Goal: Go to known website: Access a specific website the user already knows

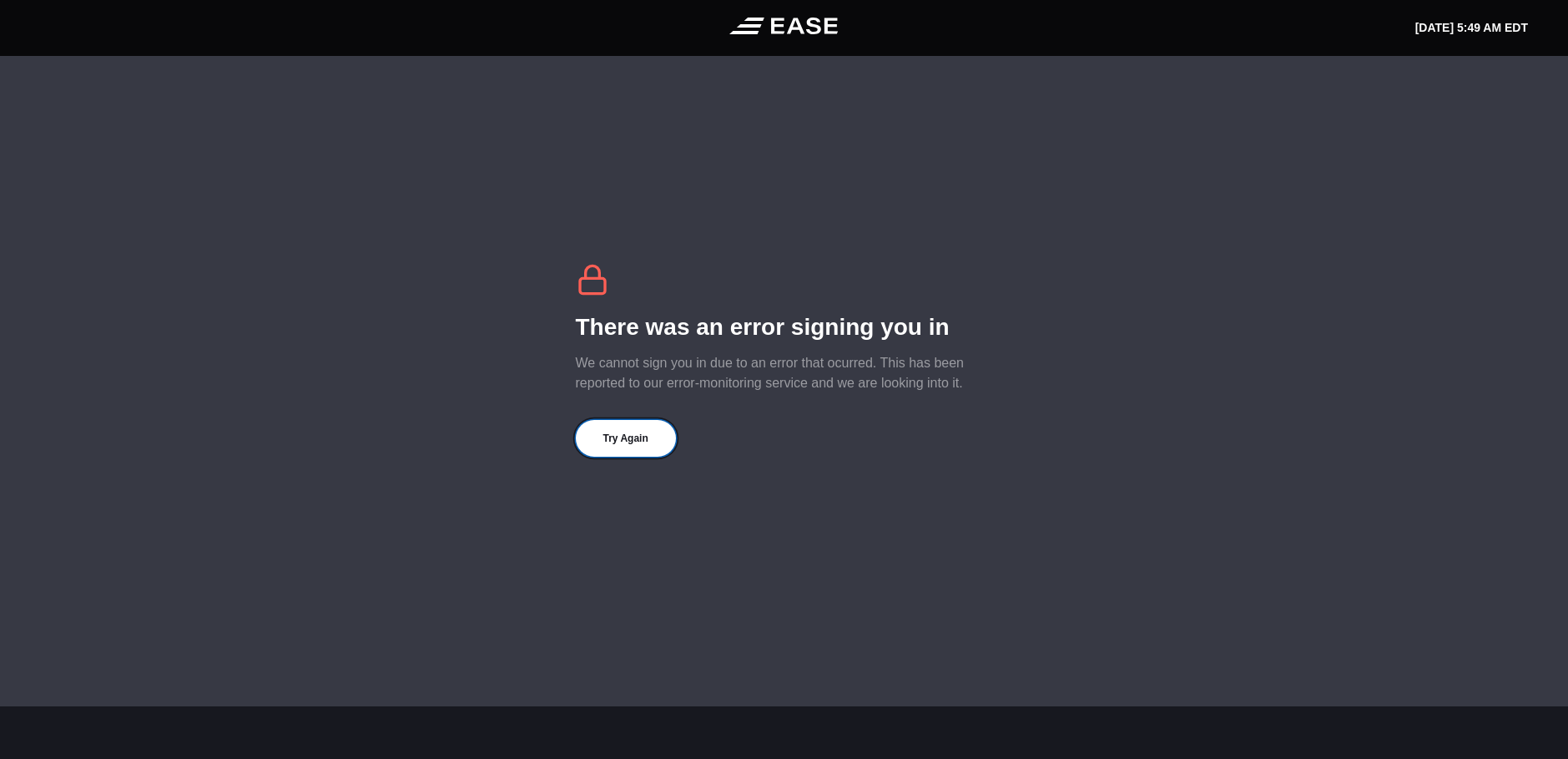
click at [642, 442] on button "Try Again" at bounding box center [625, 438] width 100 height 37
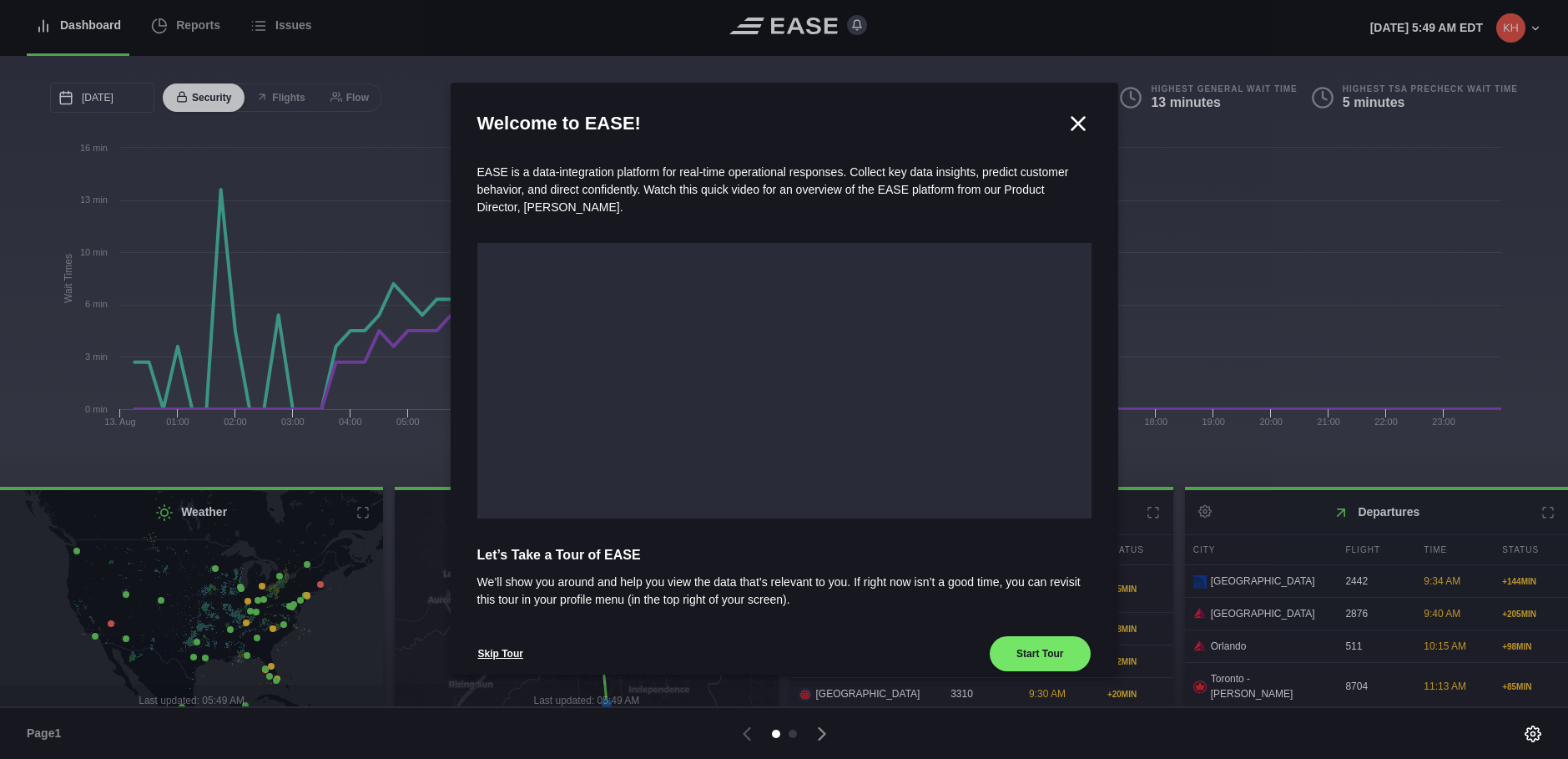
click at [1072, 124] on icon at bounding box center [1078, 123] width 13 height 13
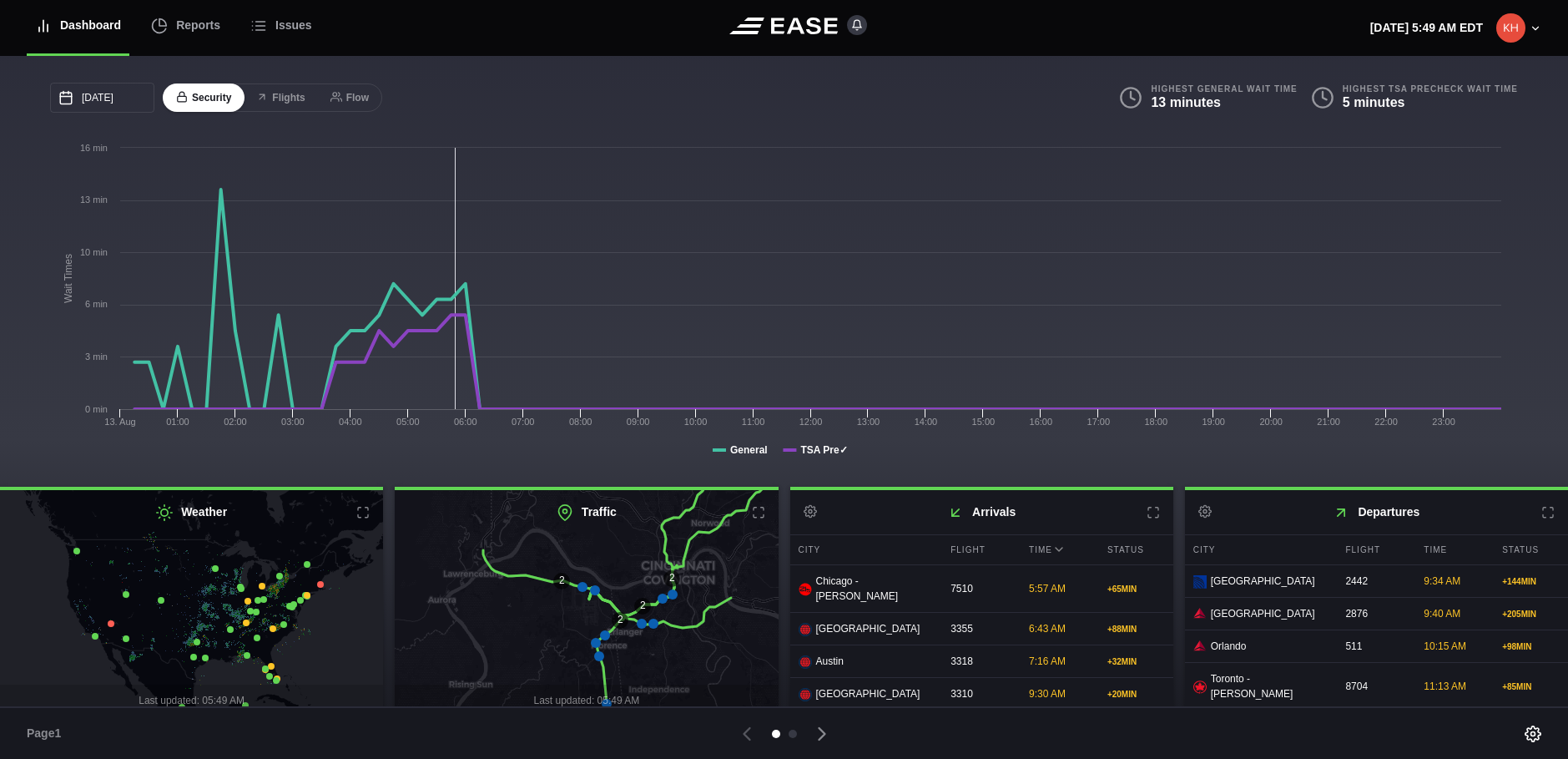
click at [1541, 506] on button at bounding box center [1547, 511] width 13 height 13
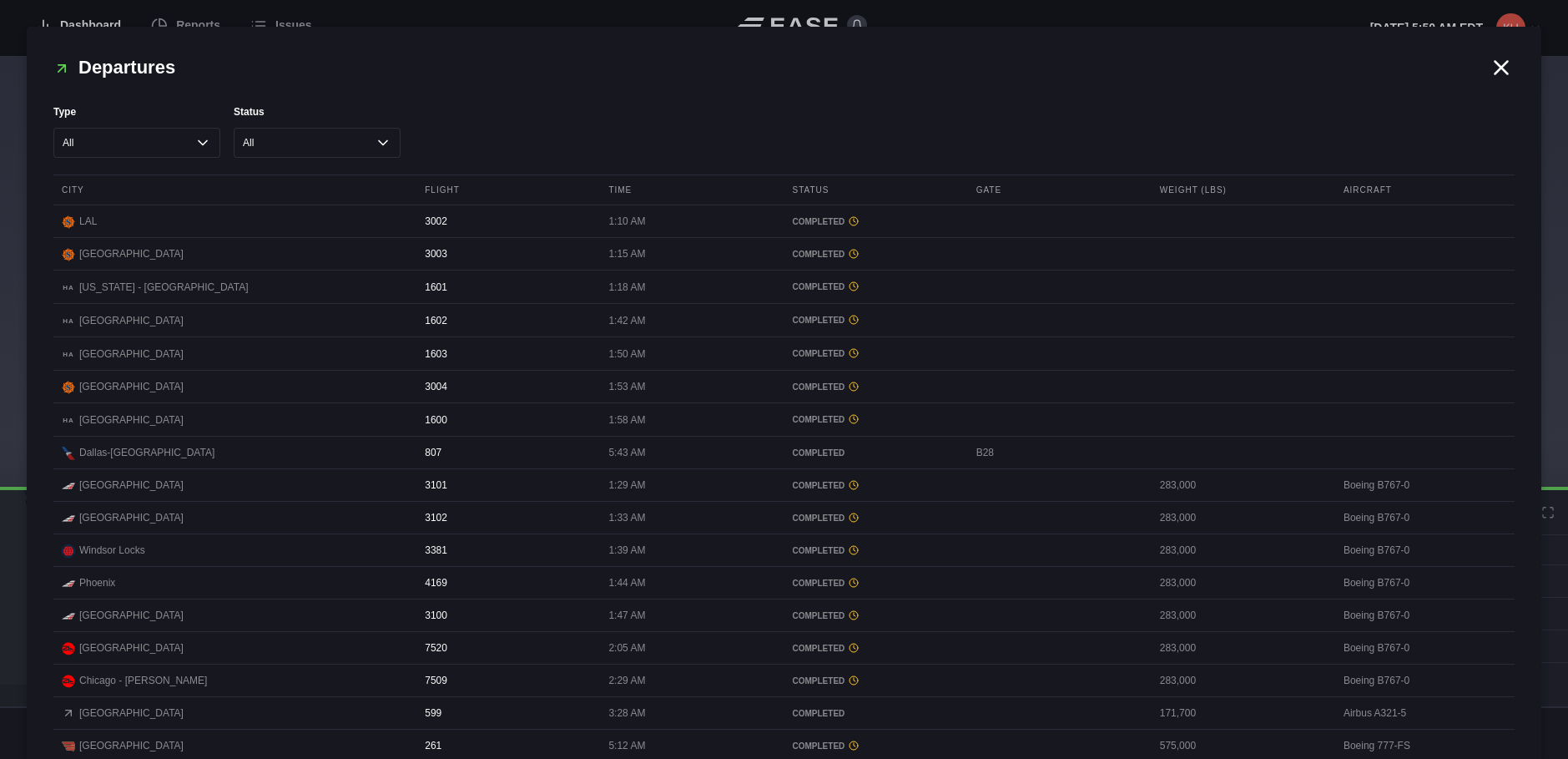
click at [606, 188] on div "Time" at bounding box center [689, 189] width 179 height 29
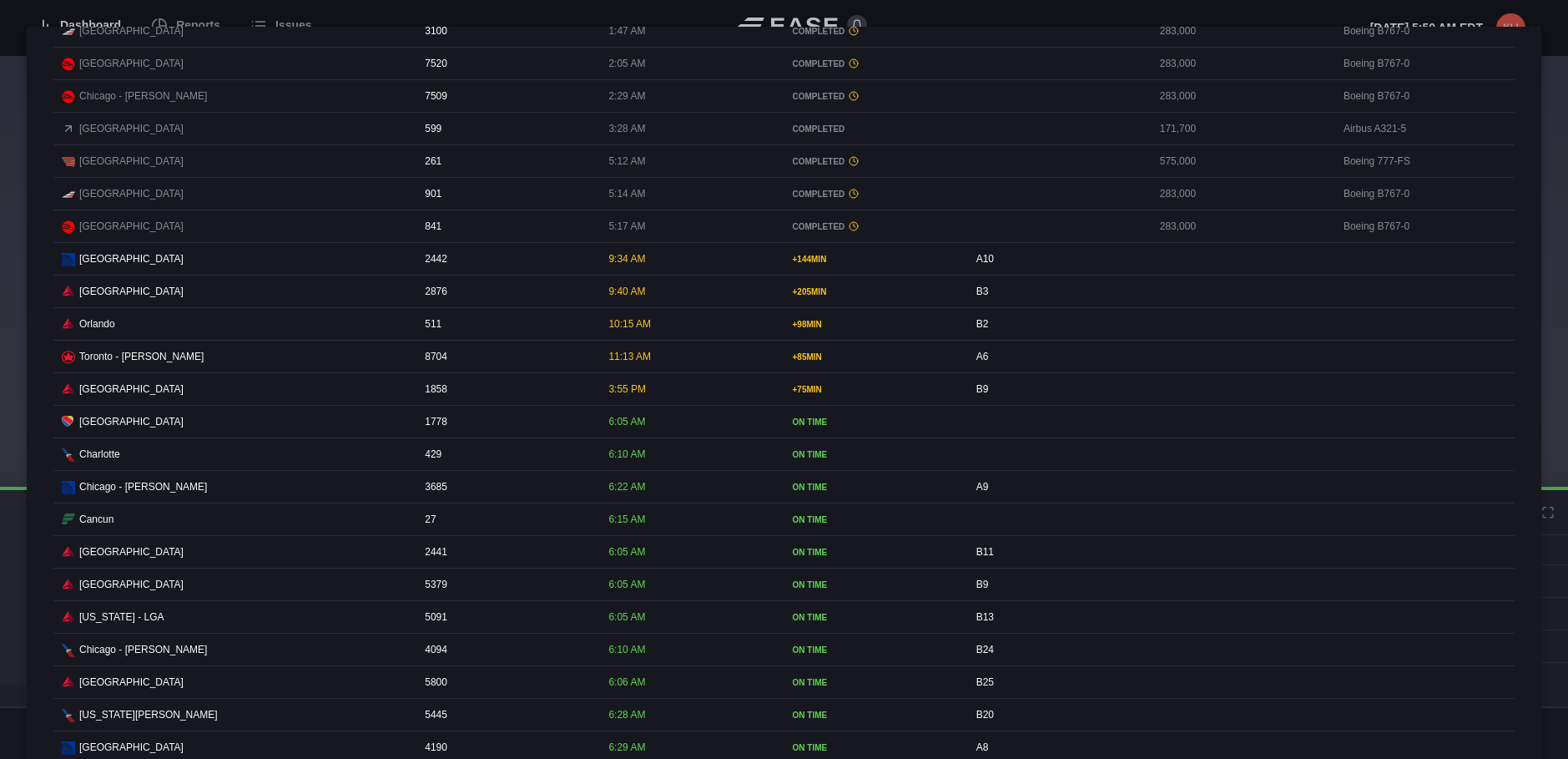
scroll to position [668, 0]
